Goal: Transaction & Acquisition: Purchase product/service

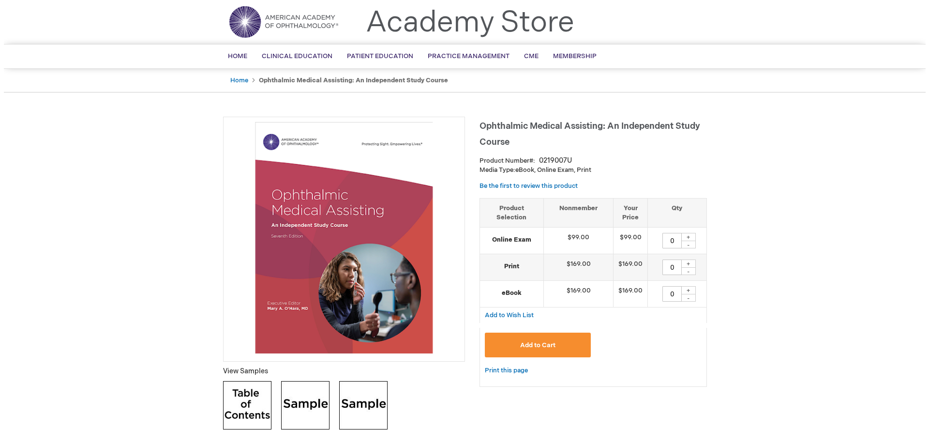
scroll to position [48, 0]
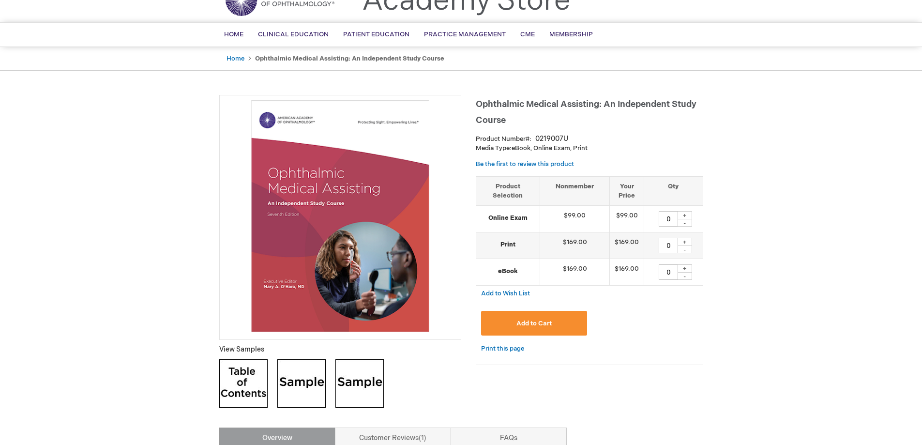
click at [686, 217] on div "+" at bounding box center [685, 215] width 15 height 8
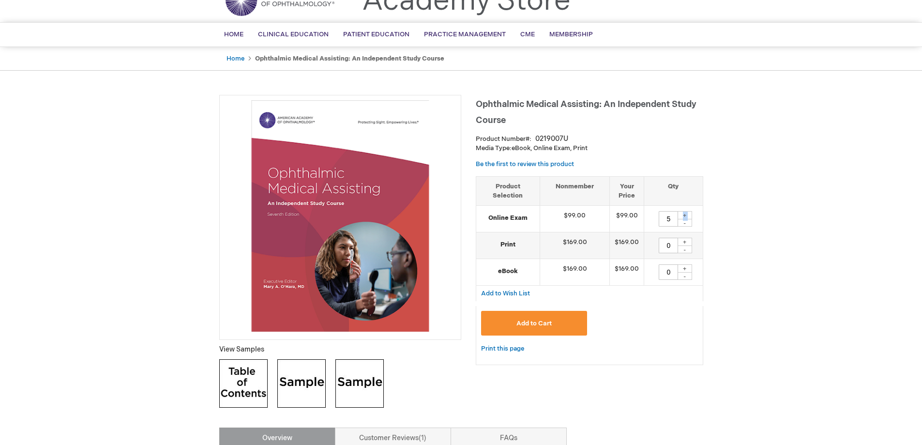
click at [686, 217] on div "+" at bounding box center [685, 215] width 15 height 8
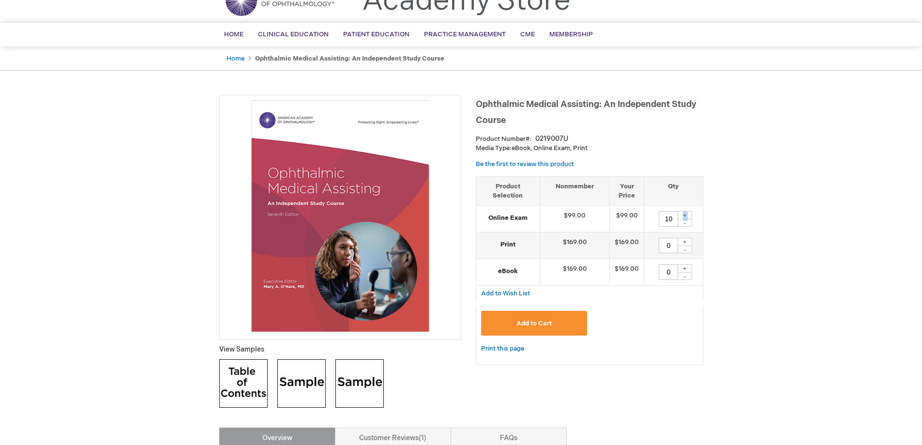
click at [686, 217] on div "+" at bounding box center [685, 215] width 15 height 8
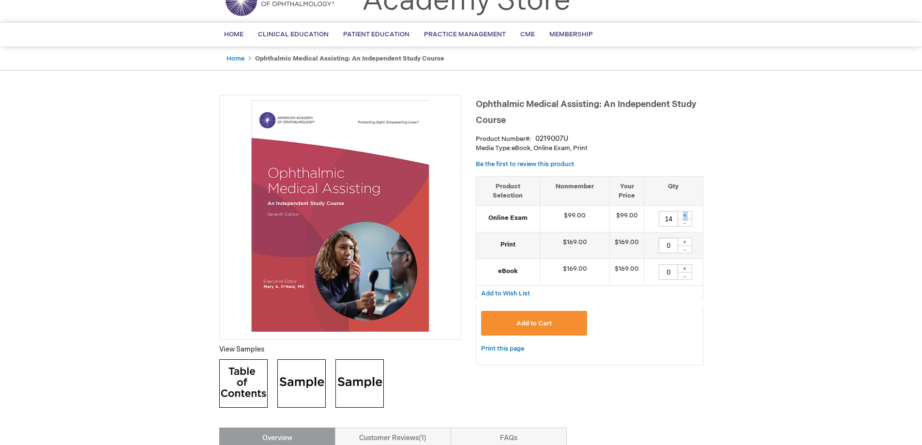
type input "15"
click at [559, 323] on button "Add to Cart" at bounding box center [534, 323] width 106 height 25
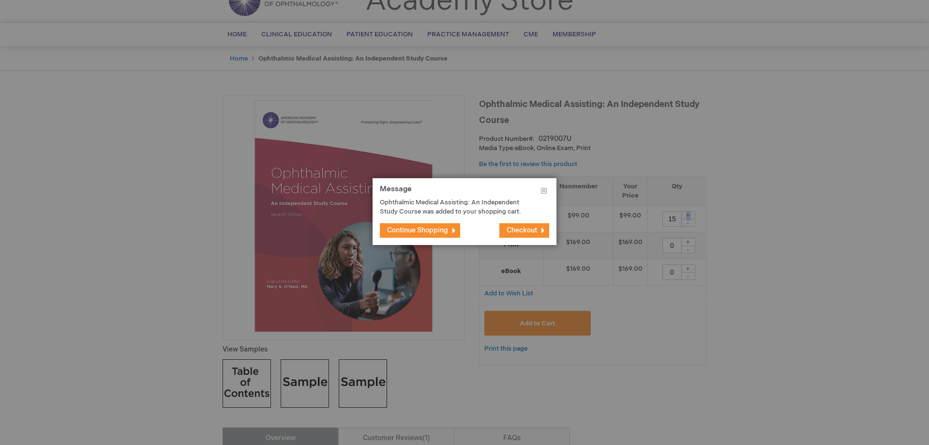
click at [525, 232] on span "Checkout" at bounding box center [522, 230] width 30 height 8
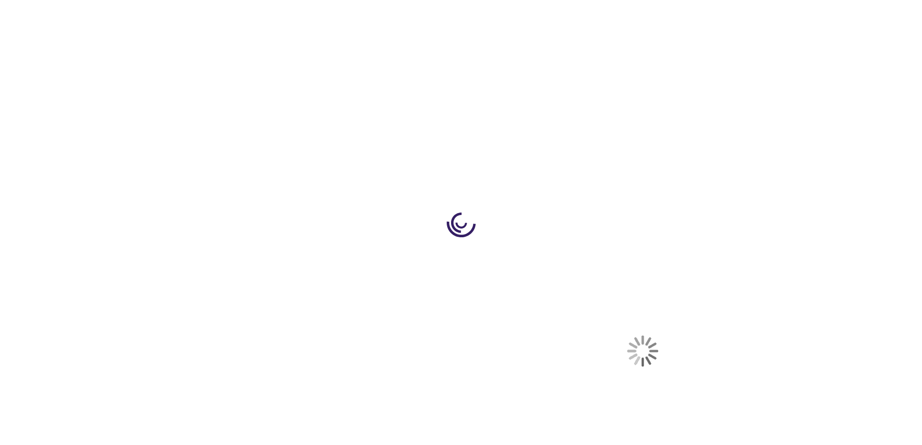
select select "US"
select select "42"
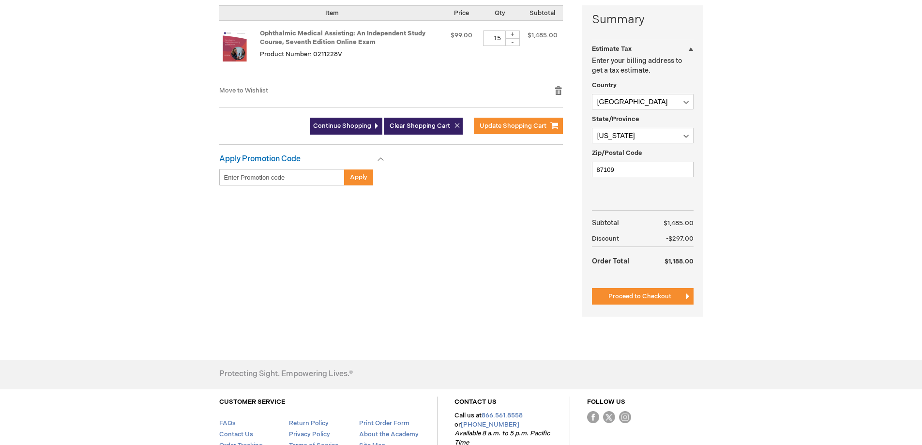
scroll to position [194, 0]
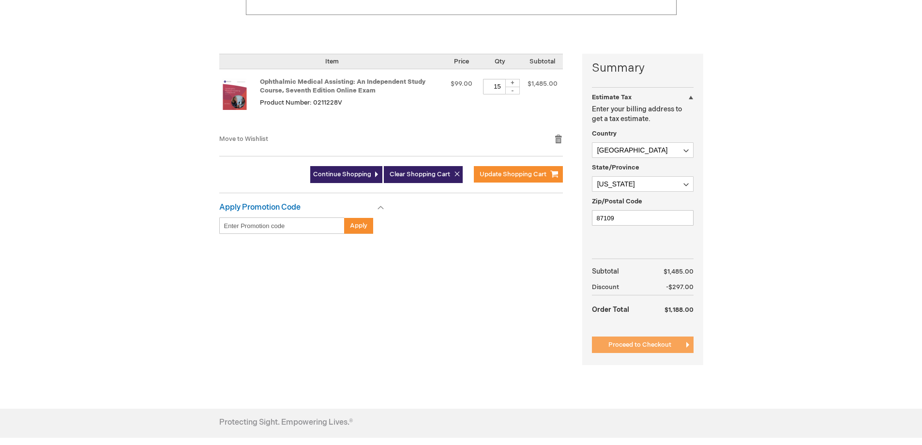
click at [651, 346] on span "Proceed to Checkout" at bounding box center [639, 345] width 63 height 8
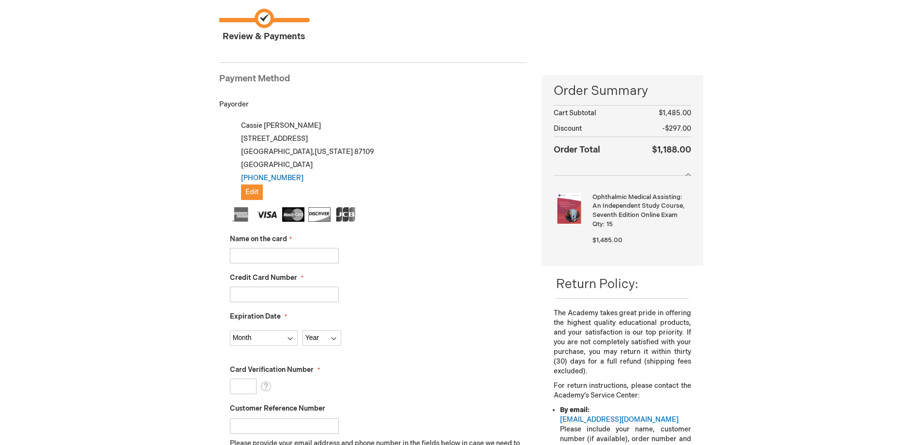
scroll to position [97, 0]
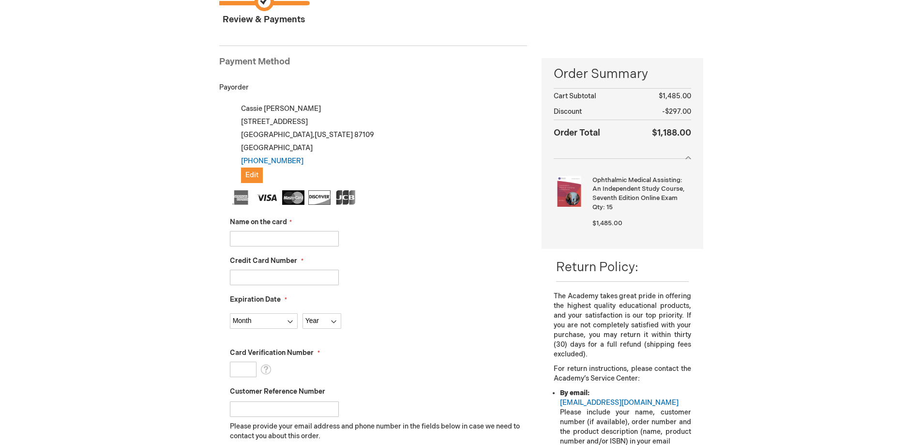
click at [284, 245] on input "Name on the card" at bounding box center [284, 238] width 109 height 15
type input "Sonia Lucero"
click at [272, 277] on input "Credit Card Number" at bounding box center [284, 277] width 109 height 15
type input "4808017022348338"
click at [275, 318] on select "Month 01 - January 02 - February 03 - March 04 - April 05 - May 06 - June 07 - …" at bounding box center [264, 320] width 68 height 15
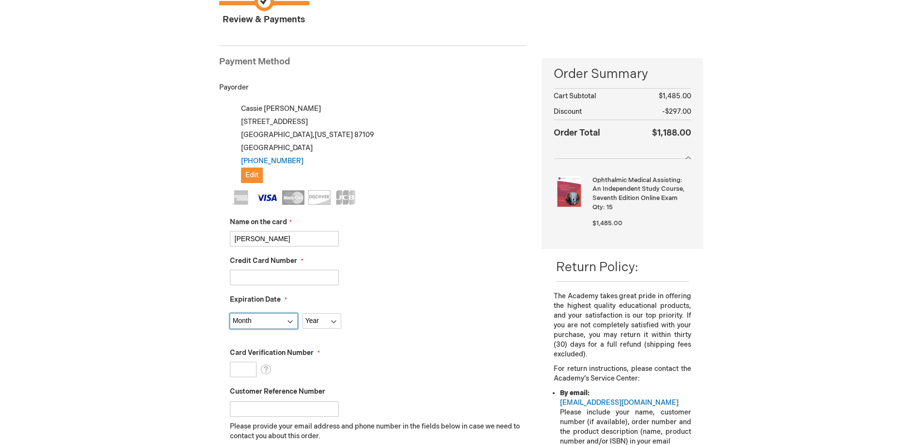
select select "2"
click at [230, 313] on select "Month 01 - January 02 - February 03 - March 04 - April 05 - May 06 - June 07 - …" at bounding box center [264, 320] width 68 height 15
click at [332, 318] on select "Year 2025 2026 2027 2028 2029 2030 2031 2032 2033 2034 2035" at bounding box center [321, 320] width 39 height 15
select select "2028"
click at [302, 313] on select "Year 2025 2026 2027 2028 2029 2030 2031 2032 2033 2034 2035" at bounding box center [321, 320] width 39 height 15
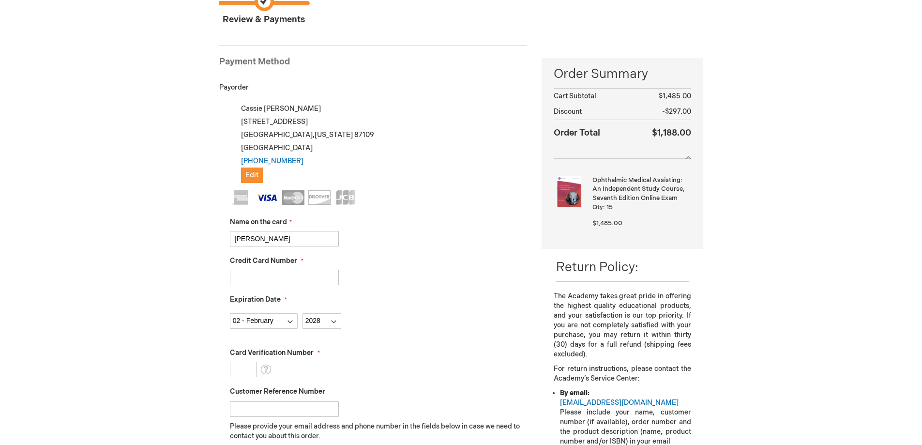
click at [400, 331] on fieldset "Name on the card Sonia Lucero Credit Card Number 4808017022348338 Expiration Da…" at bounding box center [379, 361] width 298 height 343
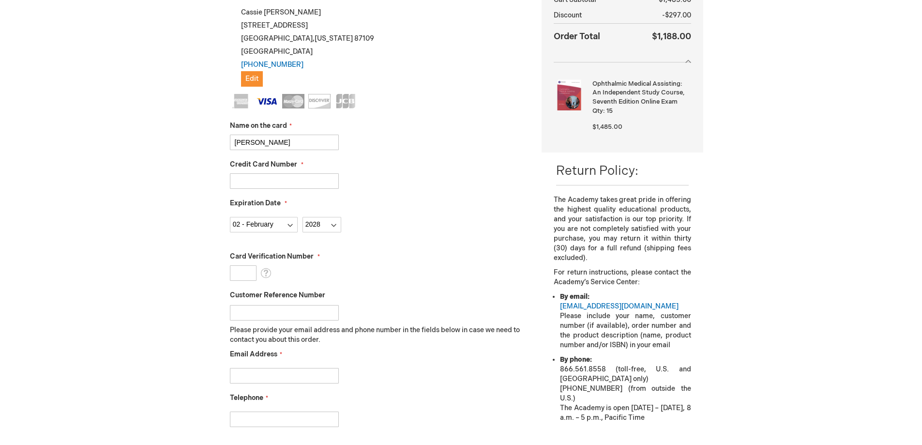
scroll to position [194, 0]
click at [244, 273] on input "Card Verification Number" at bounding box center [243, 272] width 27 height 15
type input "698"
click at [348, 261] on div "Card Verification Number 698 What is this?" at bounding box center [379, 265] width 298 height 29
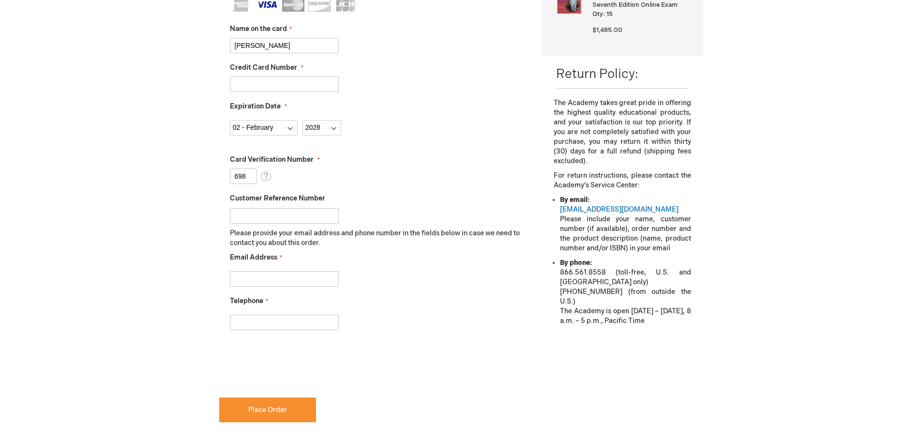
scroll to position [290, 0]
click at [296, 283] on input "Email Address" at bounding box center [284, 278] width 109 height 15
type input "cdbyrd@eyenm.com"
click at [254, 329] on input "Telephone" at bounding box center [284, 321] width 109 height 15
click at [258, 319] on input "Telephone" at bounding box center [284, 321] width 109 height 15
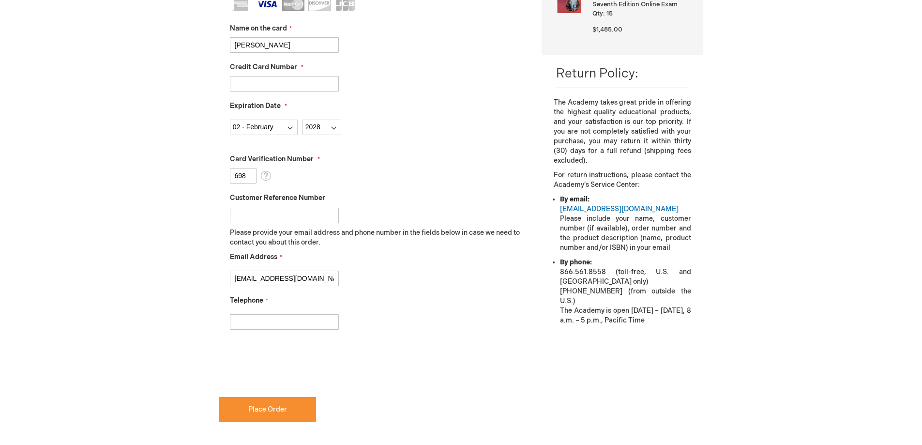
type input "505-828-4914 ext:5061"
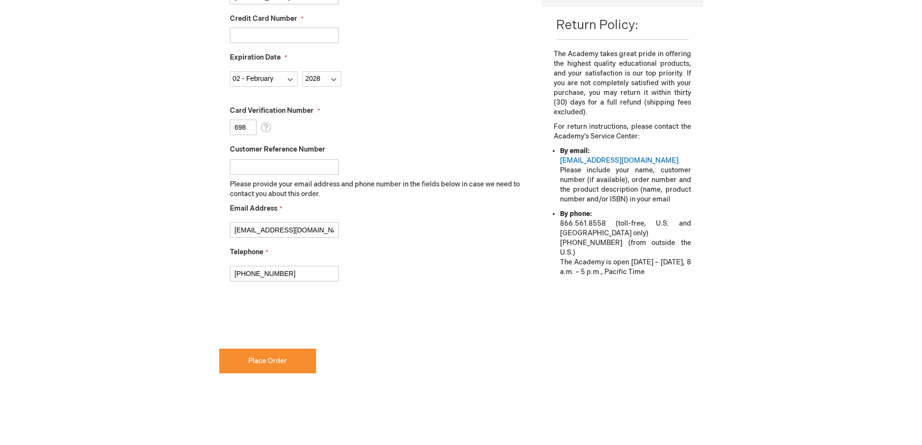
checkbox input "true"
click at [273, 357] on span "Place Order" at bounding box center [267, 361] width 39 height 8
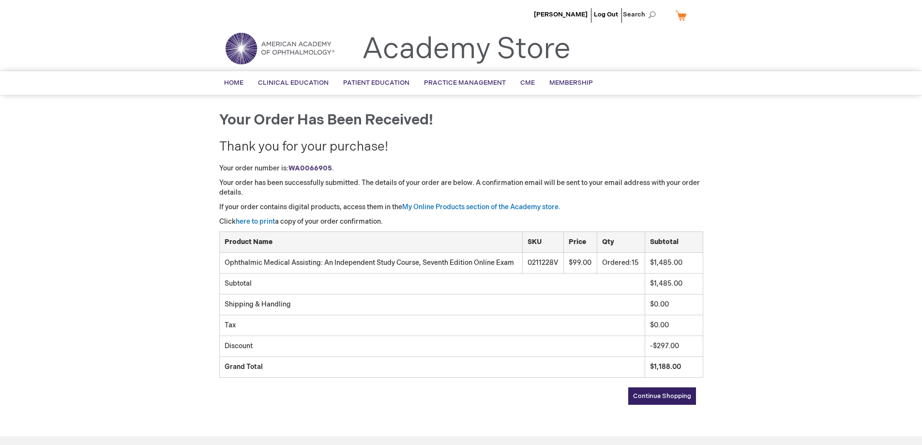
click at [787, 169] on div "Cassie Lucero Log Out Search My Cart CLOSE RECENTLY ADDED ITEM(S) Close There a…" at bounding box center [461, 295] width 922 height 590
click at [576, 15] on span "[PERSON_NAME]" at bounding box center [561, 15] width 54 height 8
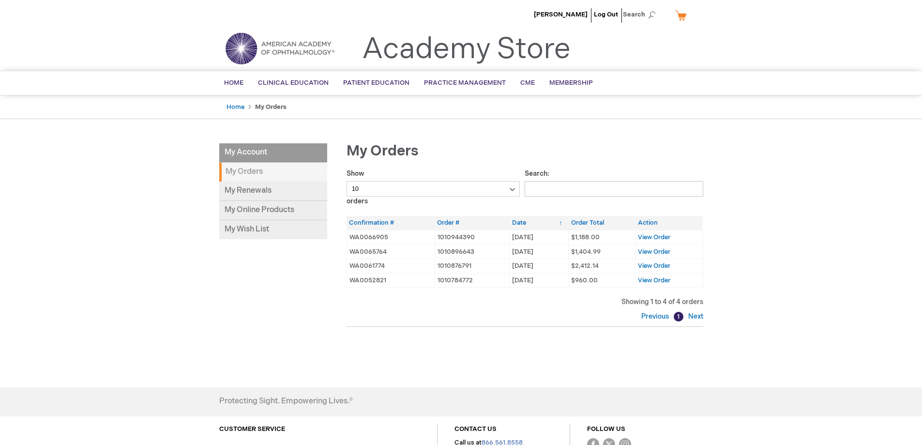
scroll to position [48, 0]
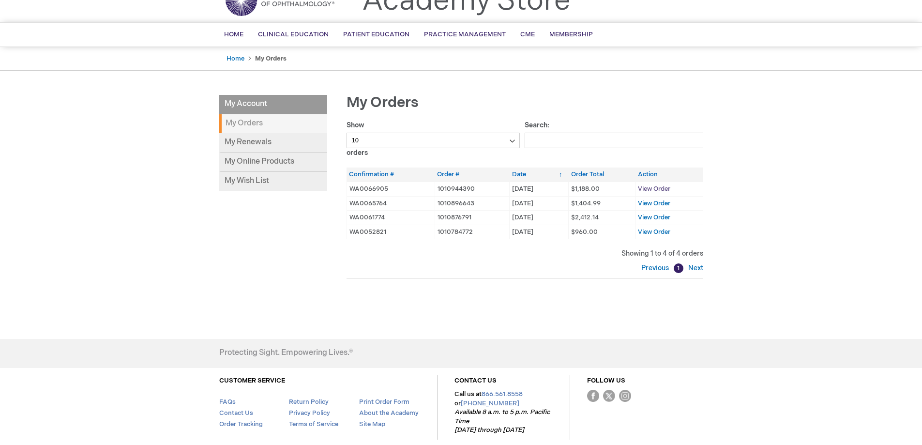
click at [658, 189] on span "View Order" at bounding box center [654, 189] width 32 height 8
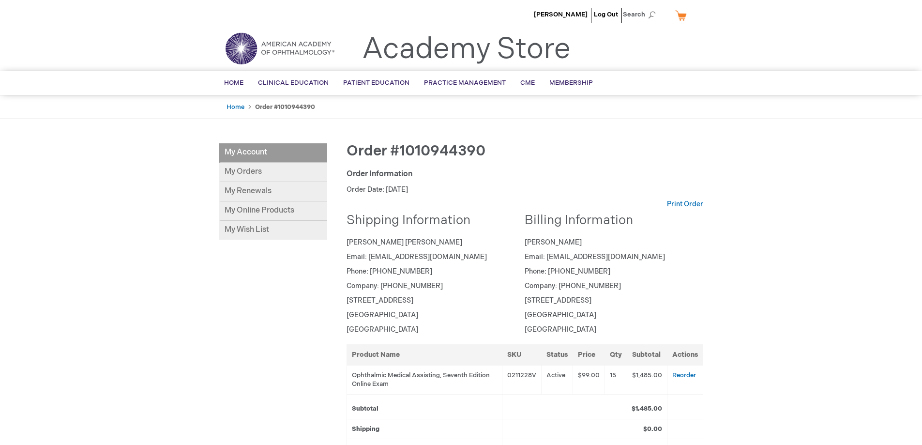
click at [605, 18] on link "Log Out" at bounding box center [606, 15] width 24 height 8
